Goal: Check status: Check status

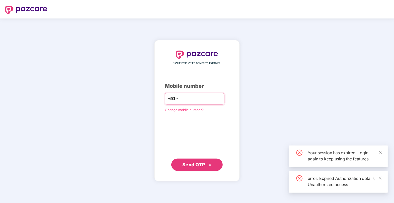
click at [190, 99] on input "number" at bounding box center [201, 99] width 42 height 8
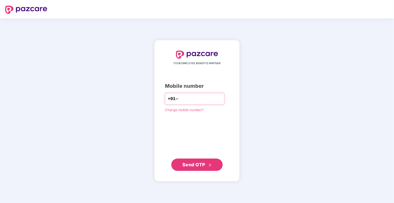
drag, startPoint x: 0, startPoint y: 0, endPoint x: 190, endPoint y: 99, distance: 214.1
click at [190, 99] on input "number" at bounding box center [201, 99] width 42 height 8
type input "**********"
click at [217, 163] on button "Send OTP" at bounding box center [196, 165] width 51 height 12
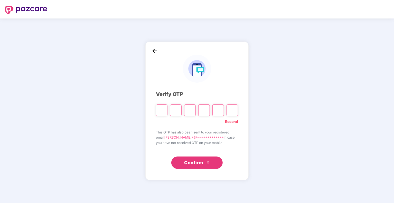
type input "*"
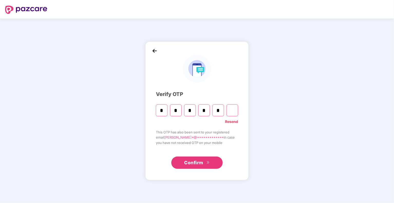
type input "*"
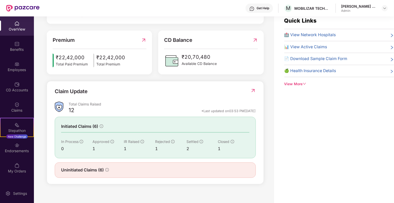
scroll to position [16, 0]
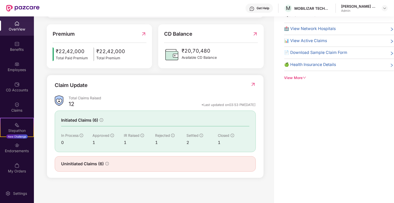
click at [253, 84] on img at bounding box center [252, 84] width 5 height 5
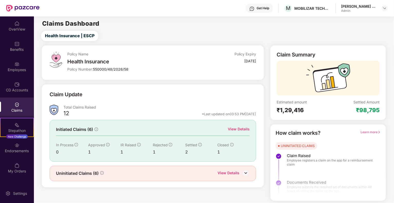
click at [236, 130] on div "View Details" at bounding box center [239, 129] width 22 height 6
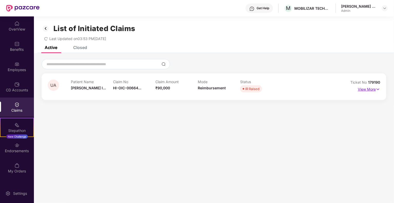
click at [375, 91] on p "View More" at bounding box center [369, 88] width 22 height 7
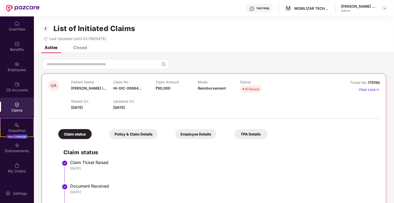
click at [207, 138] on div "Employee Details" at bounding box center [195, 134] width 41 height 10
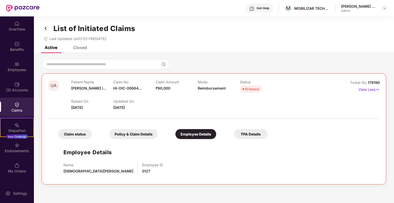
click at [143, 133] on div "Policy & Claim Details" at bounding box center [133, 134] width 48 height 10
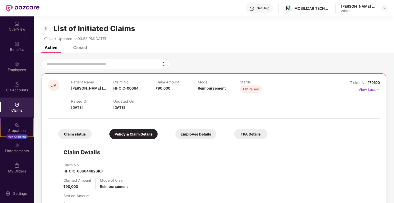
click at [68, 137] on div "Claim status" at bounding box center [74, 134] width 33 height 10
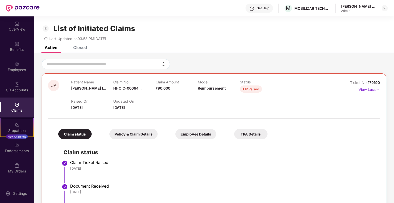
click at [186, 137] on div "Employee Details" at bounding box center [195, 134] width 41 height 10
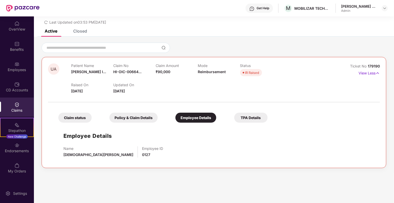
click at [133, 120] on div "Policy & Claim Details" at bounding box center [133, 118] width 48 height 10
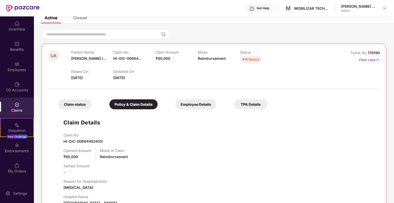
scroll to position [21, 0]
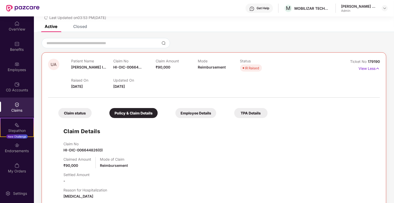
click at [123, 86] on span "[DATE]" at bounding box center [119, 86] width 12 height 4
click at [83, 88] on span "[DATE]" at bounding box center [77, 86] width 12 height 4
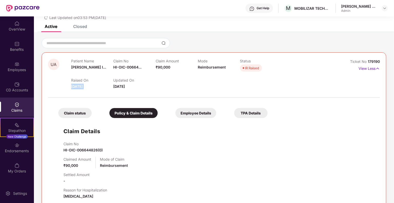
click at [83, 88] on span "[DATE]" at bounding box center [77, 86] width 12 height 4
click at [125, 88] on span "[DATE]" at bounding box center [119, 86] width 12 height 4
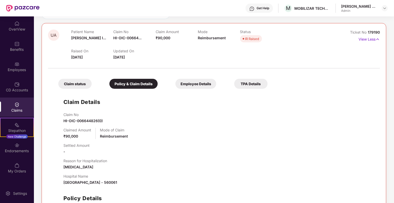
scroll to position [72, 0]
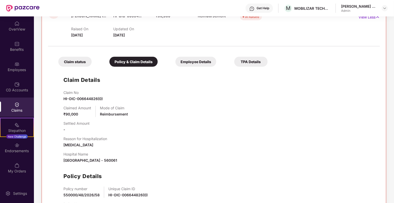
click at [77, 146] on span "[MEDICAL_DATA]" at bounding box center [78, 145] width 30 height 4
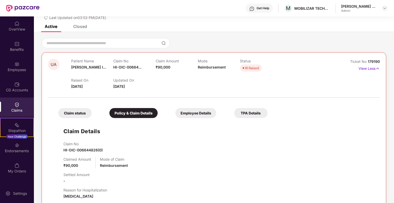
click at [243, 112] on div "TPA Details" at bounding box center [250, 113] width 33 height 10
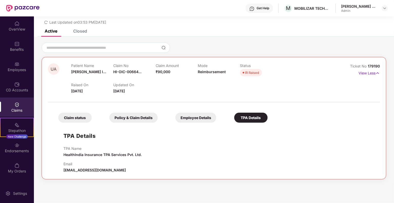
click at [188, 119] on div "Employee Details" at bounding box center [195, 118] width 41 height 10
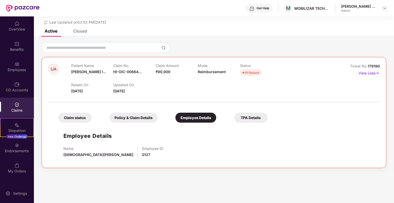
click at [141, 118] on div "Policy & Claim Details" at bounding box center [133, 118] width 48 height 10
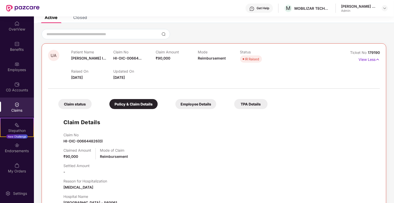
scroll to position [0, 0]
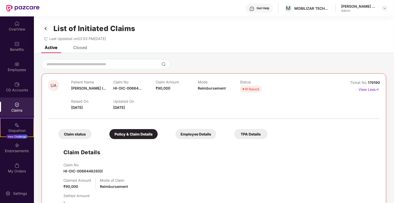
click at [64, 135] on div "Claim status" at bounding box center [74, 134] width 33 height 10
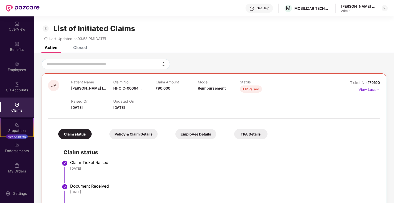
click at [47, 29] on img at bounding box center [46, 28] width 8 height 9
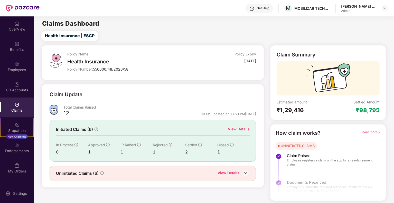
click at [243, 172] on img at bounding box center [246, 173] width 8 height 8
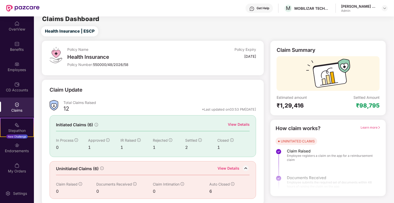
scroll to position [6, 0]
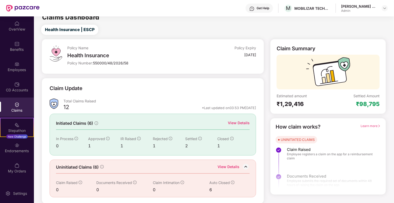
click at [234, 167] on div "View Details" at bounding box center [229, 167] width 22 height 7
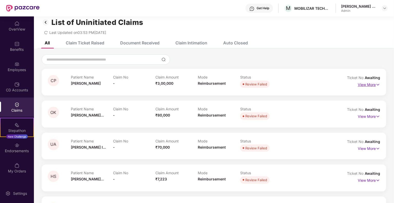
click at [376, 86] on img at bounding box center [378, 85] width 4 height 6
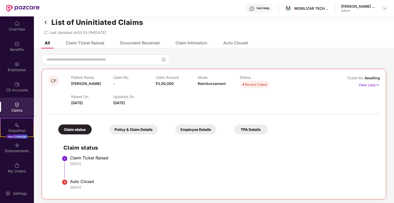
click at [203, 131] on div "Employee Details" at bounding box center [195, 130] width 41 height 10
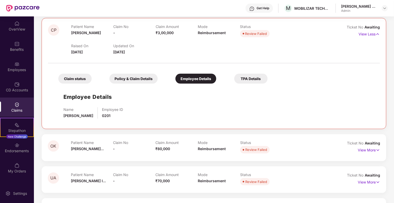
scroll to position [58, 0]
click at [127, 82] on div "Policy & Claim Details" at bounding box center [133, 78] width 48 height 10
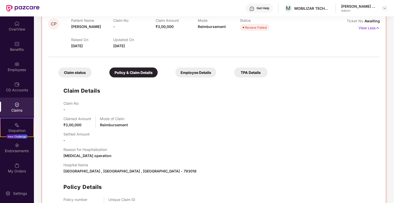
scroll to position [32, 0]
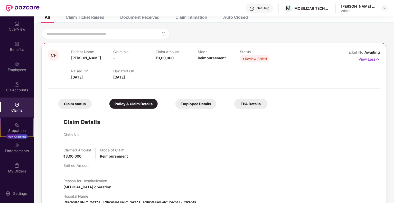
click at [255, 60] on div "Review Failed" at bounding box center [256, 58] width 22 height 5
click at [254, 60] on div "Review Failed" at bounding box center [256, 58] width 22 height 5
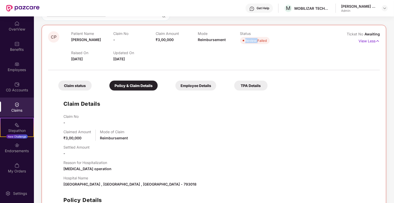
scroll to position [58, 0]
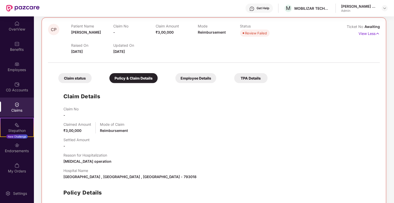
click at [81, 161] on span "[MEDICAL_DATA] operation" at bounding box center [87, 161] width 48 height 4
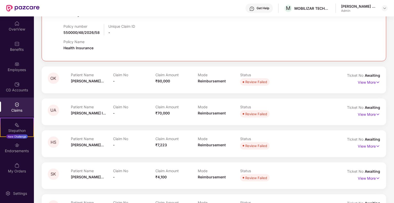
scroll to position [237, 0]
click at [324, 77] on div "Patient Name [PERSON_NAME]... Claim No - Claim Amount ₹80,000 Mode Reimbursemen…" at bounding box center [198, 79] width 254 height 14
click at [370, 83] on p "View More" at bounding box center [369, 81] width 22 height 7
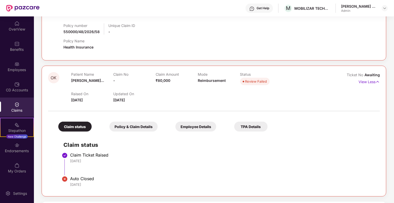
click at [121, 126] on div "Policy & Claim Details" at bounding box center [133, 127] width 48 height 10
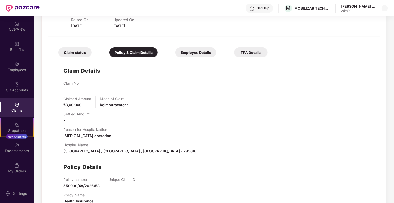
scroll to position [0, 0]
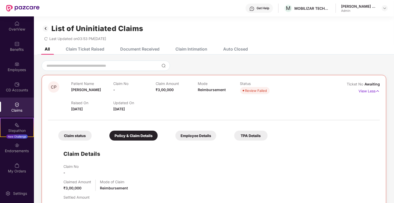
click at [163, 87] on div "Claim Amount ₹3,00,000" at bounding box center [177, 88] width 42 height 14
click at [255, 89] on div "Review Failed" at bounding box center [256, 90] width 22 height 5
click at [253, 92] on div "Review Failed" at bounding box center [256, 90] width 22 height 5
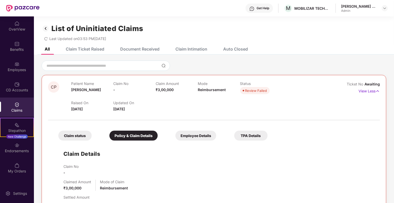
click at [68, 133] on div "Claim status" at bounding box center [74, 136] width 33 height 10
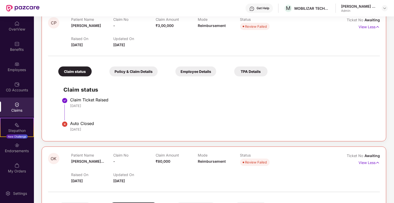
scroll to position [77, 0]
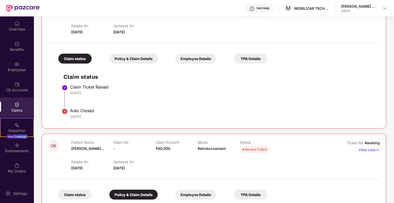
click at [90, 111] on div "Auto Closed" at bounding box center [222, 110] width 305 height 5
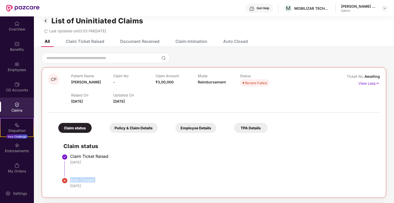
scroll to position [0, 0]
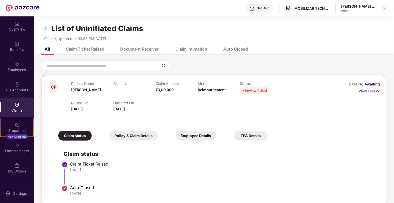
click at [199, 137] on div "Employee Details" at bounding box center [195, 136] width 41 height 10
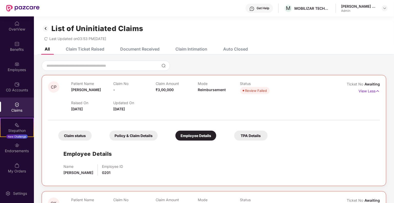
click at [130, 138] on div "Policy & Claim Details" at bounding box center [133, 136] width 48 height 10
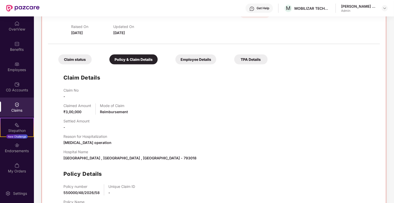
scroll to position [77, 0]
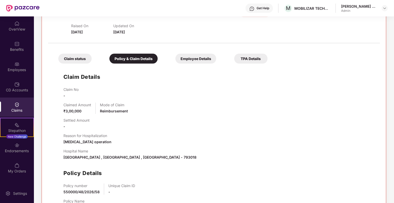
click at [114, 111] on span "Reimbursement" at bounding box center [114, 111] width 28 height 4
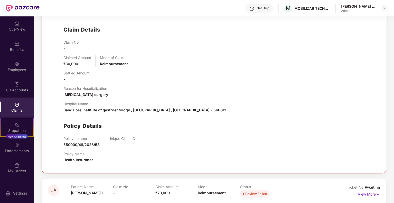
scroll to position [411, 0]
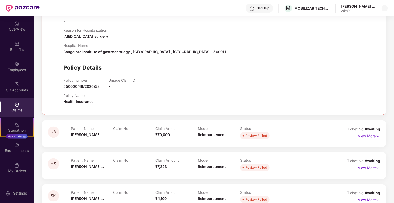
click at [368, 138] on p "View More" at bounding box center [369, 135] width 22 height 7
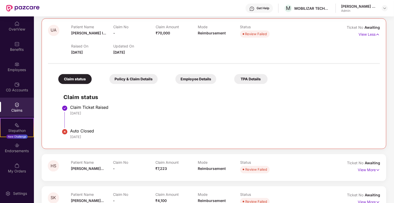
scroll to position [514, 0]
click at [123, 77] on div "Policy & Claim Details" at bounding box center [133, 78] width 48 height 10
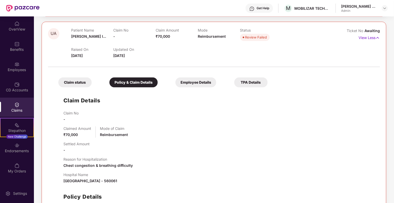
scroll to position [488, 0]
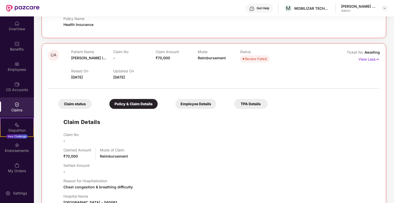
click at [197, 105] on div "Employee Details" at bounding box center [195, 104] width 41 height 10
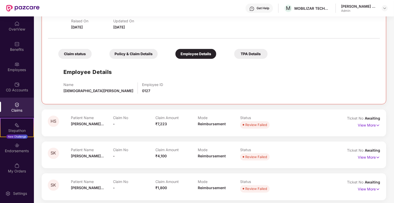
scroll to position [540, 0]
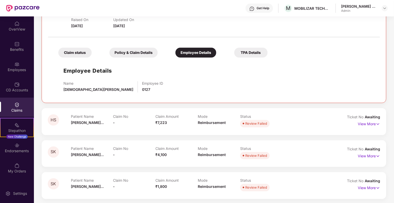
click at [141, 118] on div "Claim No -" at bounding box center [134, 121] width 42 height 14
click at [359, 125] on p "View More" at bounding box center [369, 123] width 22 height 7
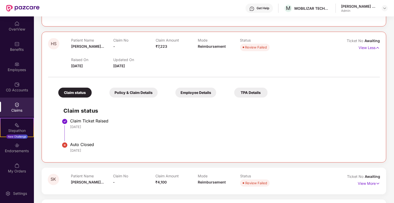
scroll to position [617, 0]
click at [129, 94] on div "Policy & Claim Details" at bounding box center [133, 92] width 48 height 10
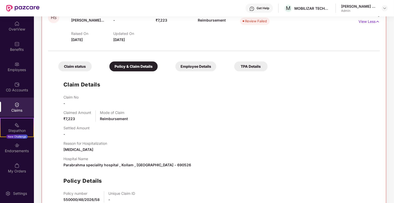
scroll to position [591, 0]
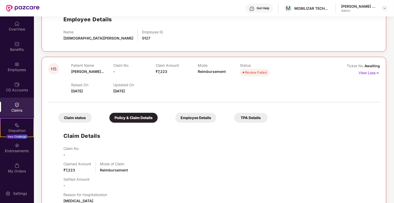
click at [200, 120] on div "Employee Details" at bounding box center [195, 118] width 41 height 10
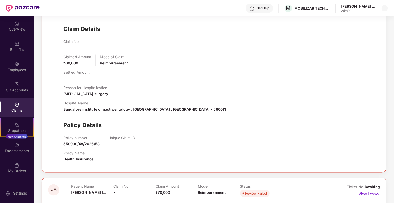
scroll to position [283, 0]
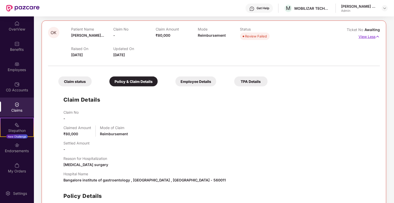
click at [377, 34] on img at bounding box center [377, 37] width 4 height 6
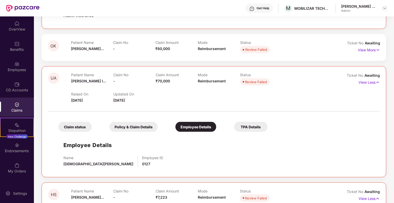
scroll to position [257, 0]
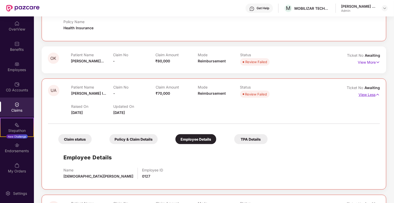
click at [375, 95] on img at bounding box center [377, 95] width 4 height 6
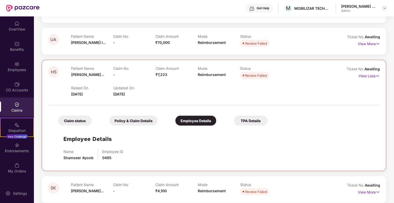
scroll to position [308, 0]
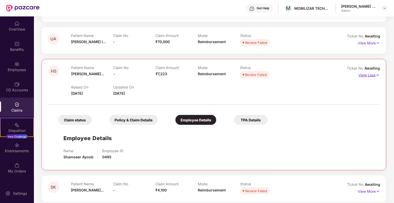
click at [371, 74] on p "View Less" at bounding box center [369, 74] width 21 height 7
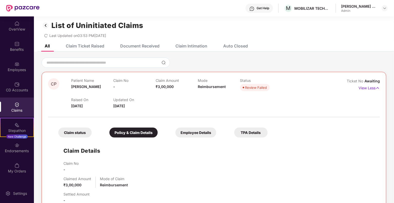
scroll to position [3, 0]
drag, startPoint x: 374, startPoint y: 86, endPoint x: 279, endPoint y: 93, distance: 95.1
click at [374, 86] on p "View Less" at bounding box center [369, 87] width 21 height 7
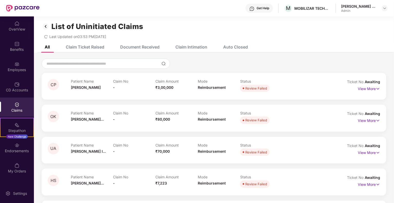
scroll to position [0, 0]
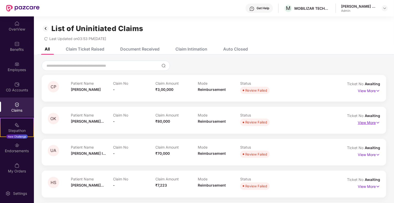
click at [368, 125] on p "View More" at bounding box center [369, 122] width 22 height 7
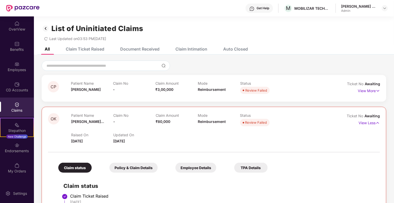
scroll to position [51, 0]
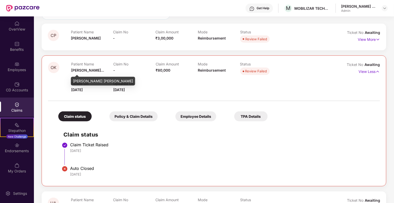
click at [87, 72] on span "[PERSON_NAME]..." at bounding box center [87, 70] width 33 height 4
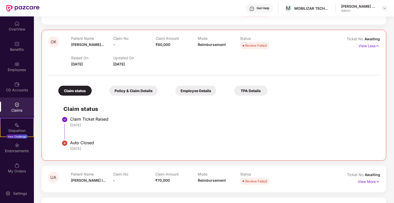
click at [138, 95] on div "Policy & Claim Details" at bounding box center [133, 91] width 48 height 10
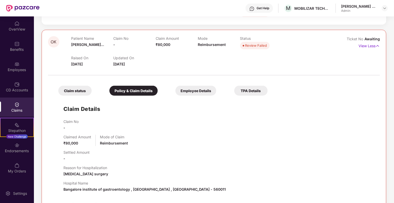
scroll to position [128, 0]
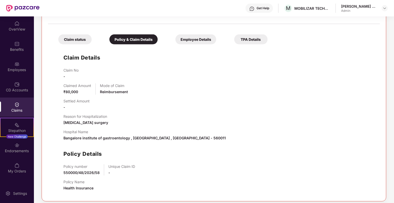
click at [67, 41] on div "Claim status" at bounding box center [74, 39] width 33 height 10
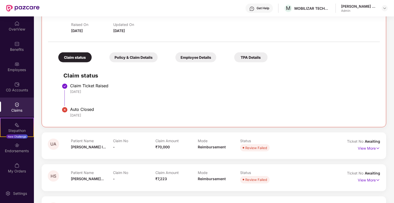
scroll to position [103, 0]
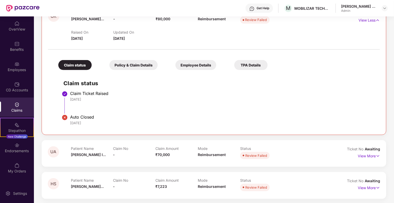
click at [128, 67] on div "Policy & Claim Details" at bounding box center [133, 65] width 48 height 10
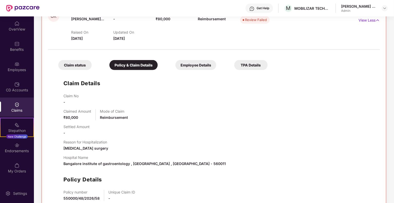
click at [202, 64] on div "Employee Details" at bounding box center [195, 65] width 41 height 10
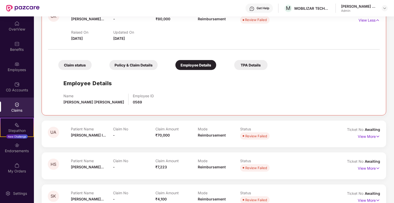
click at [241, 64] on div "TPA Details" at bounding box center [250, 65] width 33 height 10
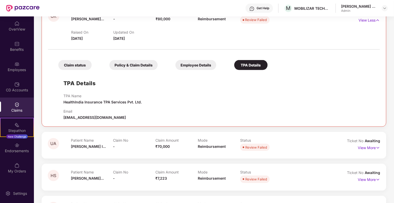
click at [186, 64] on div "Employee Details" at bounding box center [195, 65] width 41 height 10
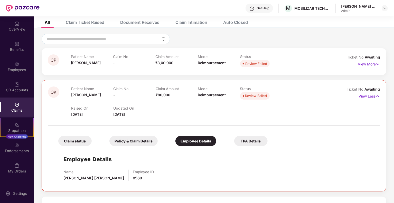
scroll to position [26, 0]
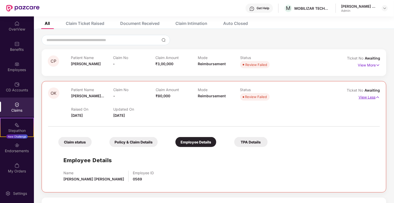
click at [367, 98] on p "View Less" at bounding box center [369, 96] width 21 height 7
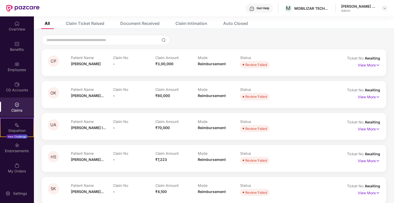
scroll to position [0, 0]
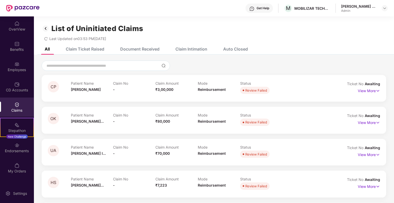
click at [45, 28] on img at bounding box center [46, 28] width 8 height 9
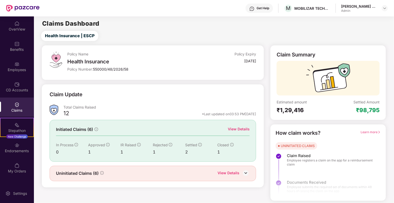
click at [231, 130] on div "View Details" at bounding box center [239, 129] width 22 height 6
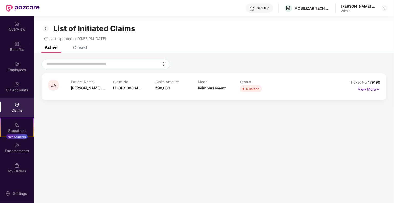
click at [77, 46] on div "Closed" at bounding box center [80, 47] width 14 height 5
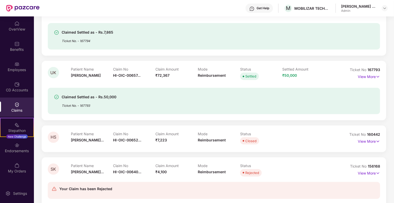
scroll to position [153, 0]
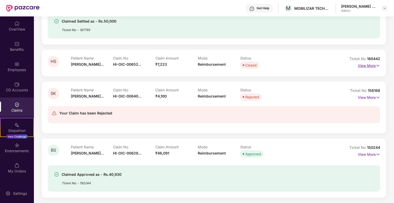
click at [377, 65] on img at bounding box center [378, 66] width 4 height 6
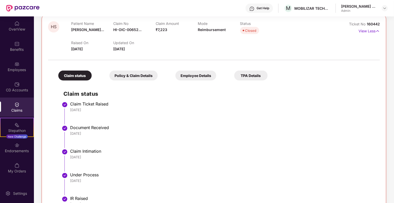
scroll to position [178, 0]
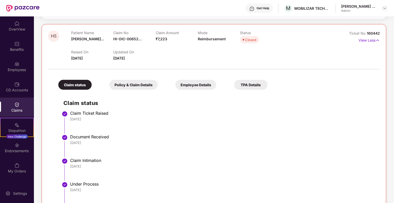
click at [147, 83] on div "Policy & Claim Details" at bounding box center [133, 85] width 48 height 10
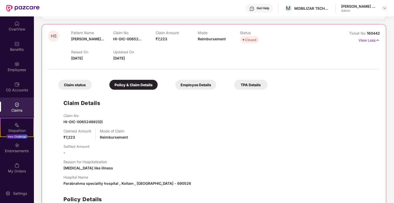
click at [214, 86] on div "Employee Details" at bounding box center [195, 85] width 41 height 10
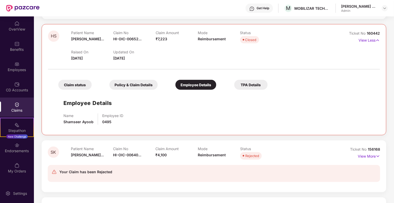
click at [365, 43] on div "View Less" at bounding box center [369, 40] width 21 height 8
click at [365, 41] on p "View Less" at bounding box center [369, 39] width 21 height 7
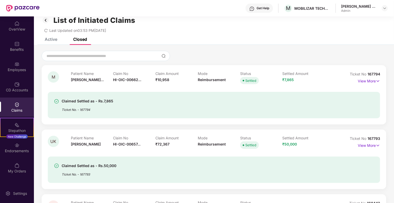
scroll to position [0, 0]
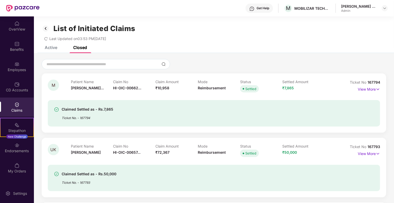
click at [46, 28] on img at bounding box center [46, 28] width 8 height 9
